Goal: Task Accomplishment & Management: Manage account settings

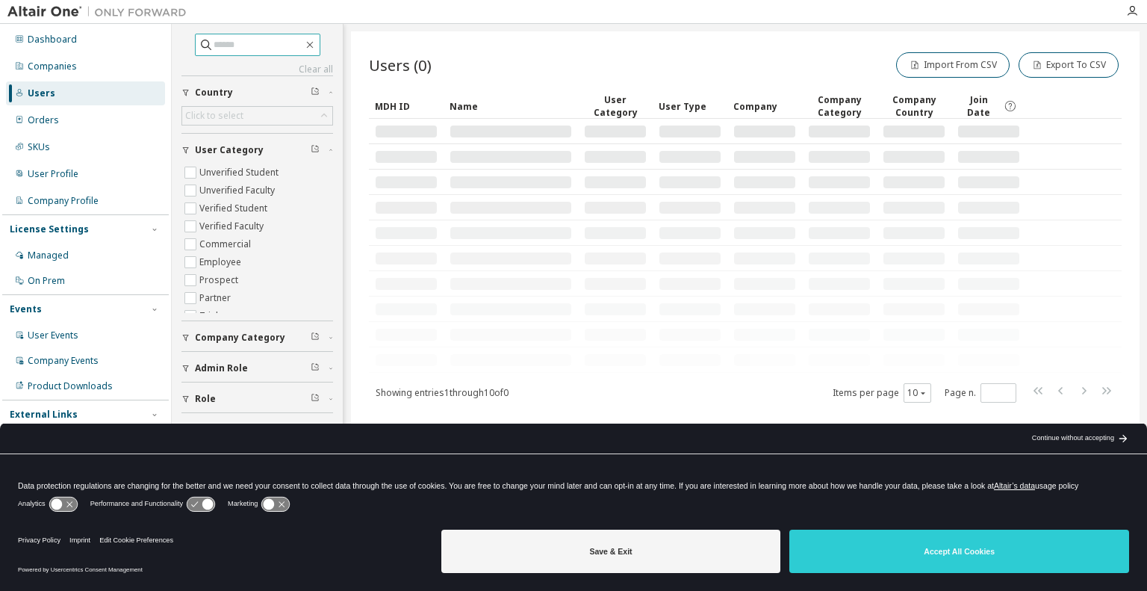
click at [250, 43] on input "text" at bounding box center [259, 44] width 90 height 15
type input "**********"
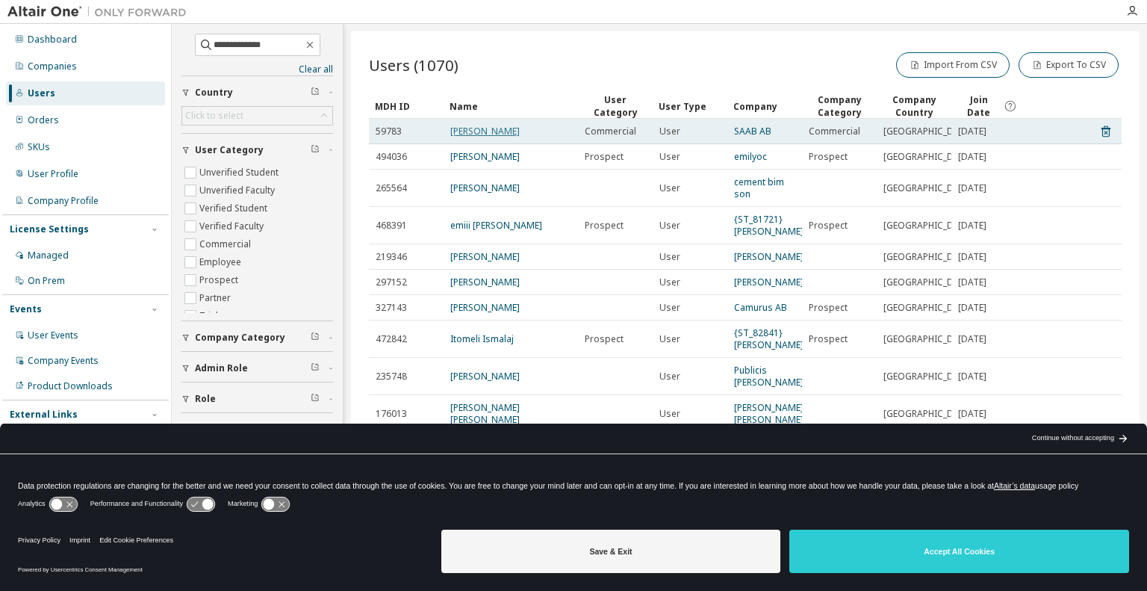
click at [498, 134] on link "Emil Sandgren" at bounding box center [484, 131] width 69 height 13
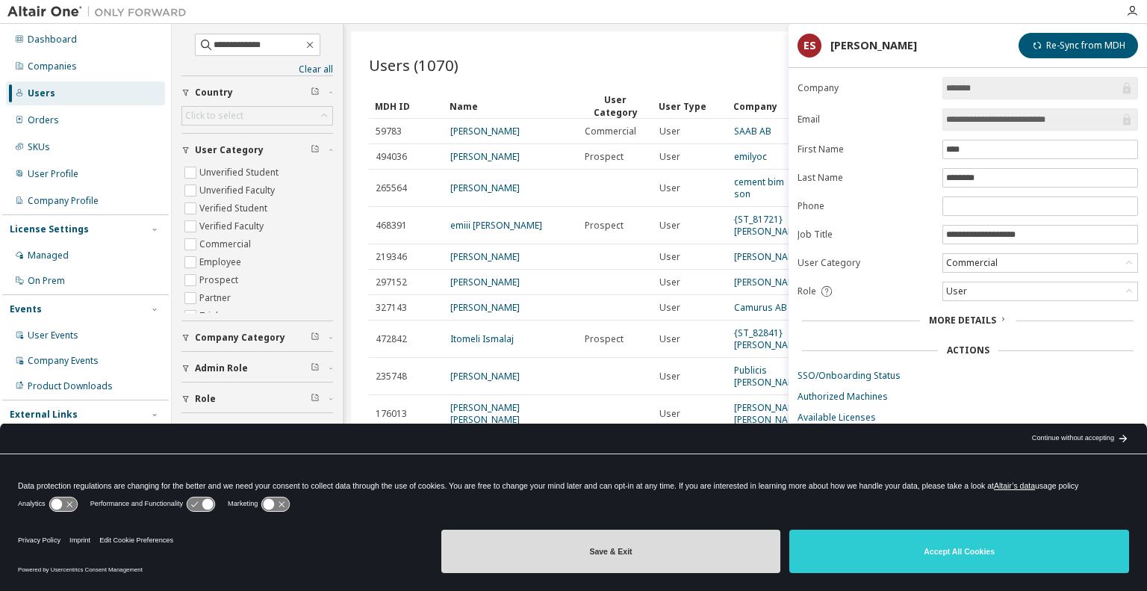
click at [665, 547] on button "Save & Exit" at bounding box center [612, 551] width 340 height 43
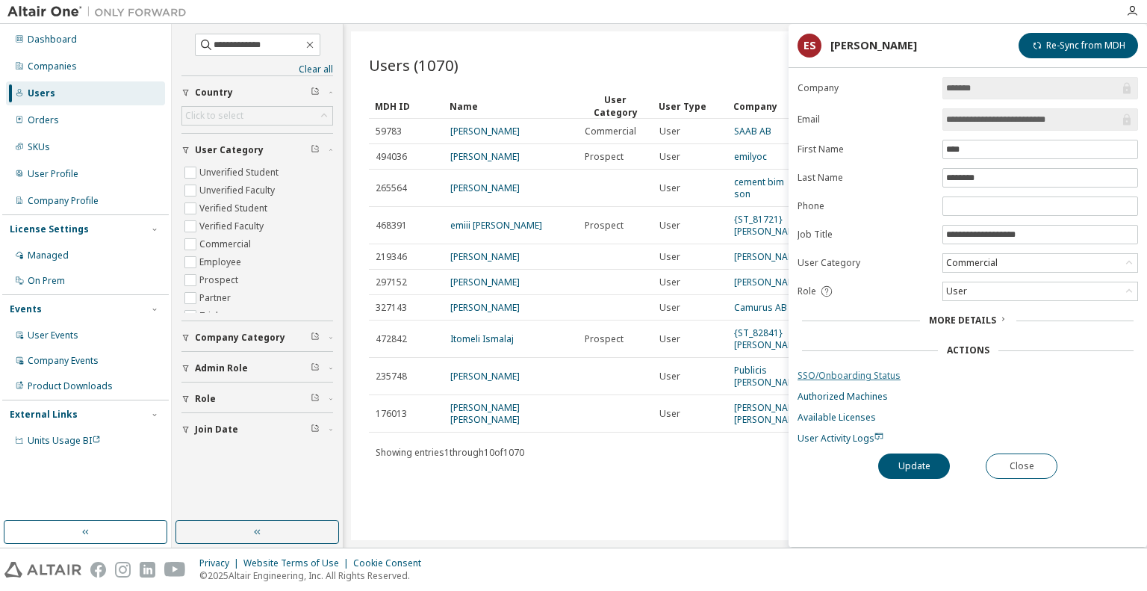
click at [877, 370] on link "SSO/Onboarding Status" at bounding box center [968, 376] width 341 height 12
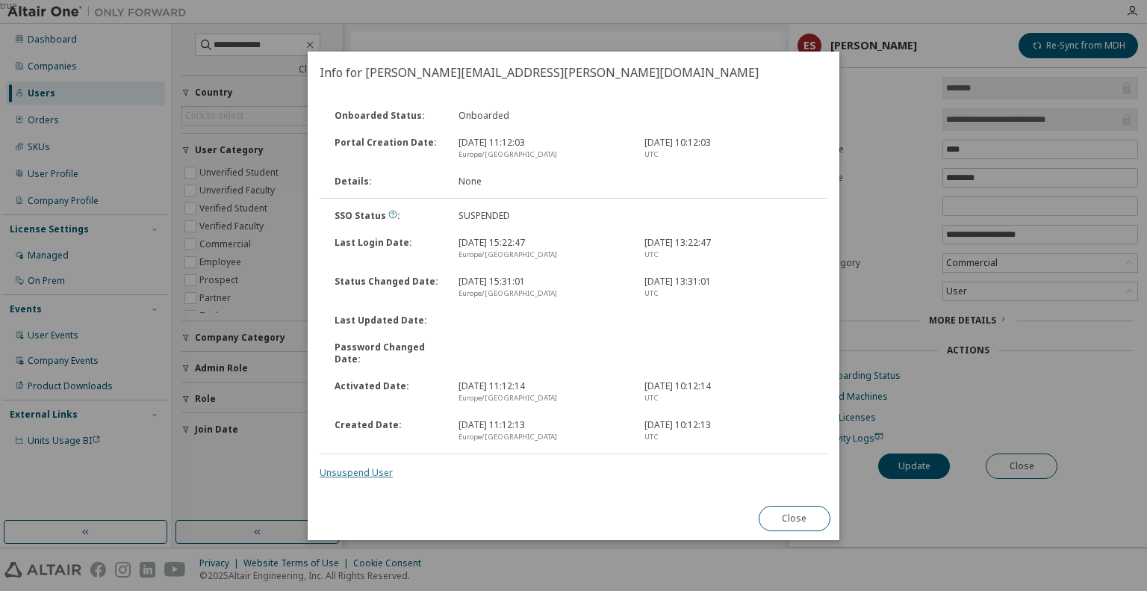
click at [373, 473] on link "Unsuspend User" at bounding box center [356, 472] width 73 height 13
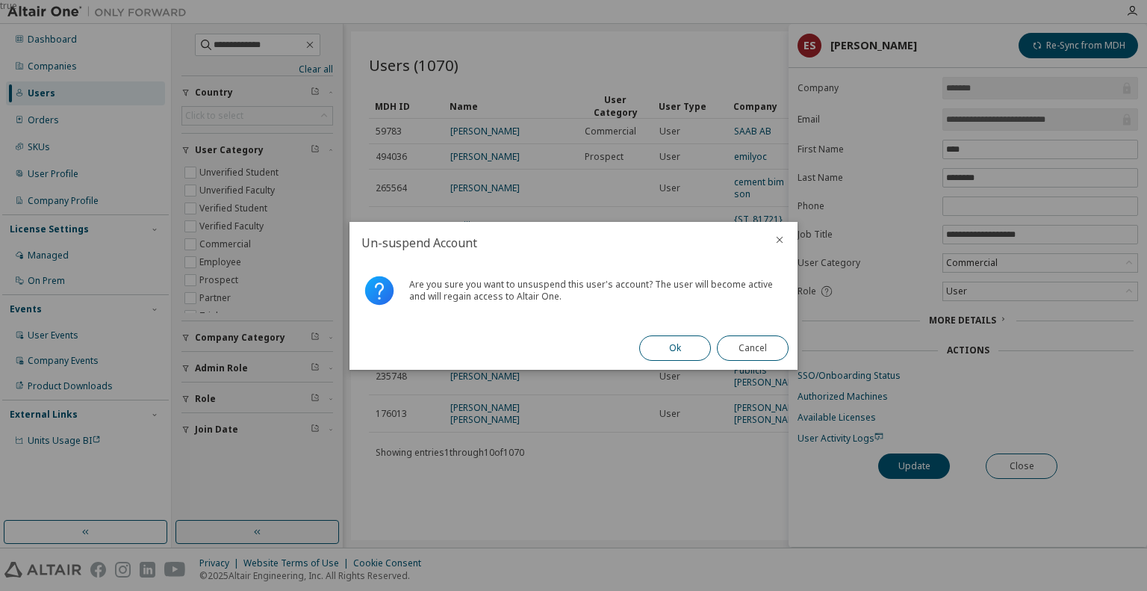
click at [660, 348] on button "Ok" at bounding box center [675, 347] width 72 height 25
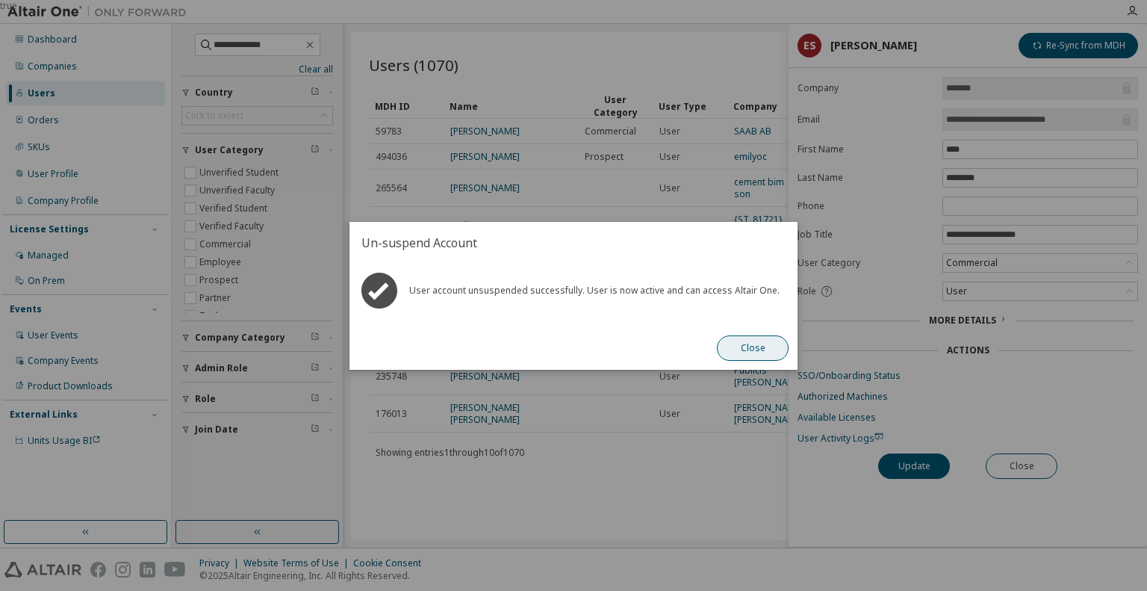
click at [741, 350] on button "Close" at bounding box center [753, 347] width 72 height 25
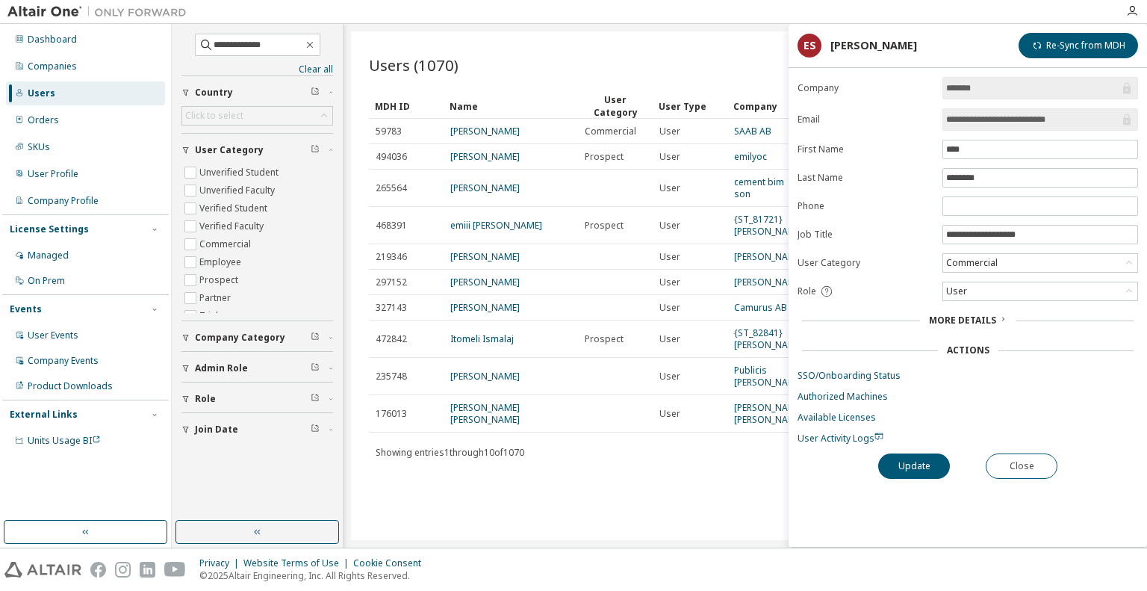
click at [834, 426] on form "**********" at bounding box center [968, 261] width 341 height 368
click at [834, 438] on span "User Activity Logs" at bounding box center [841, 438] width 86 height 13
click at [843, 378] on link "SSO/Onboarding Status" at bounding box center [968, 376] width 341 height 12
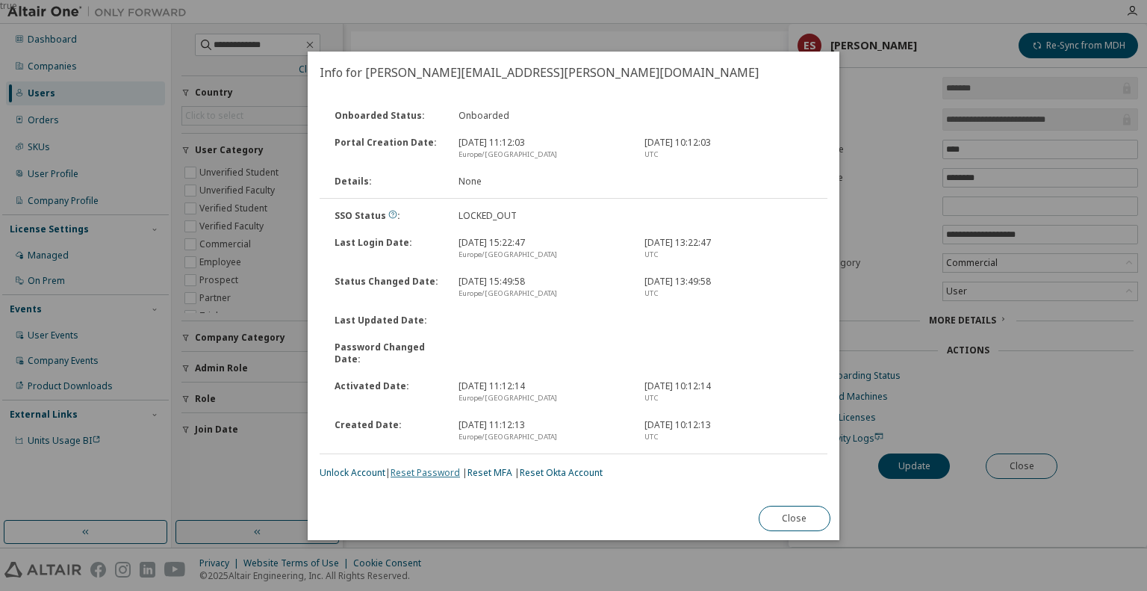
click at [413, 475] on link "Reset Password" at bounding box center [425, 472] width 69 height 13
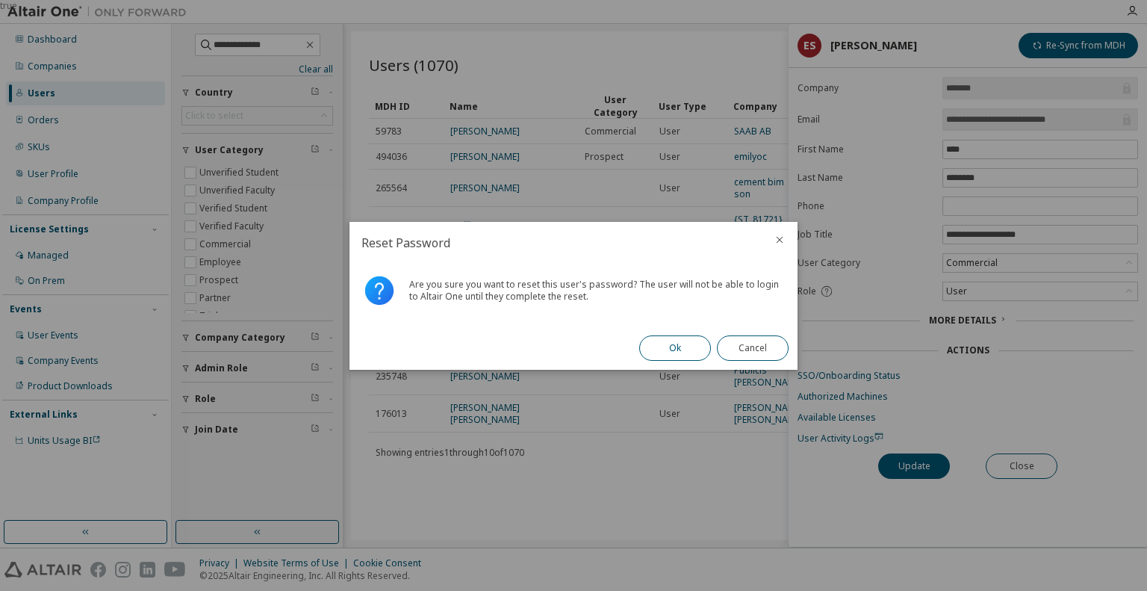
click at [657, 346] on button "Ok" at bounding box center [675, 347] width 72 height 25
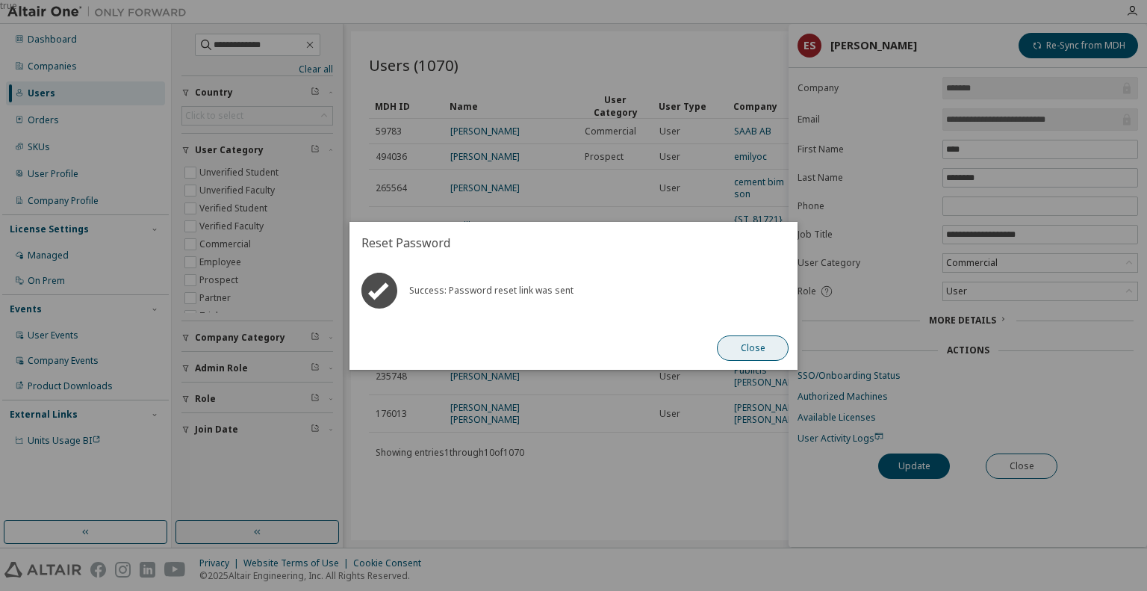
click at [741, 346] on button "Close" at bounding box center [753, 347] width 72 height 25
